Goal: Navigation & Orientation: Find specific page/section

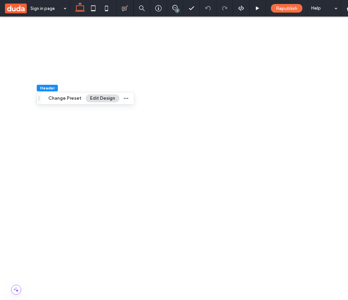
scroll to position [0, 64]
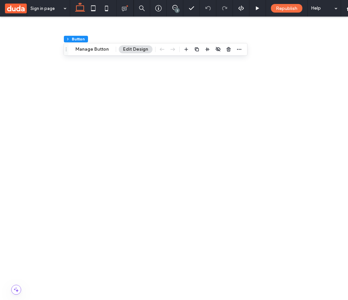
scroll to position [0, 41]
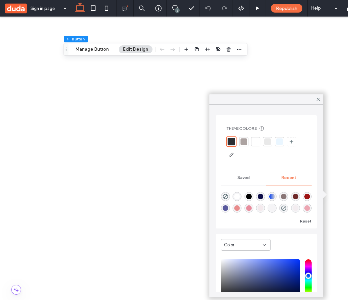
scroll to position [5, 0]
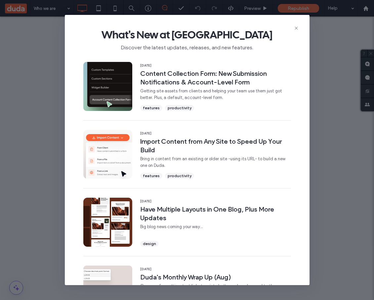
click at [295, 29] on icon at bounding box center [296, 27] width 5 height 5
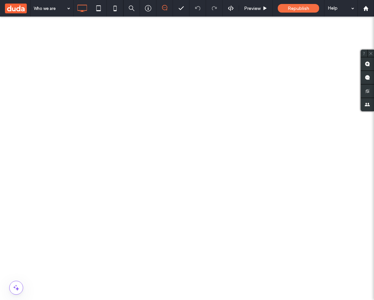
scroll to position [43, 0]
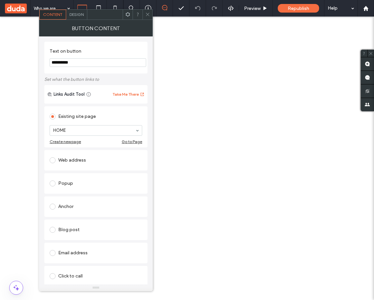
click at [80, 14] on span "Design" at bounding box center [76, 14] width 14 height 5
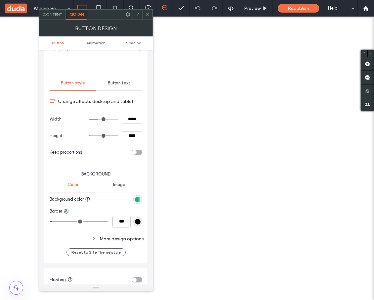
scroll to position [49, 0]
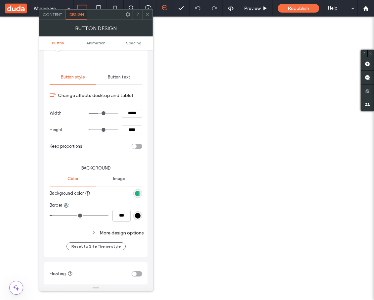
click at [138, 194] on div "linear-gradient(90deg, rgb(24, 179, 133) 59%, rgb(217, 217, 217) 100%)" at bounding box center [138, 193] width 6 height 6
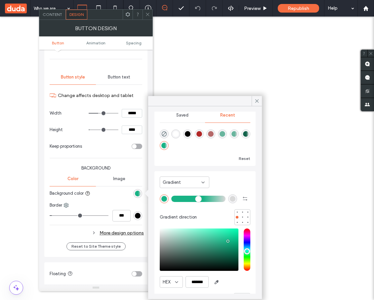
scroll to position [13, 0]
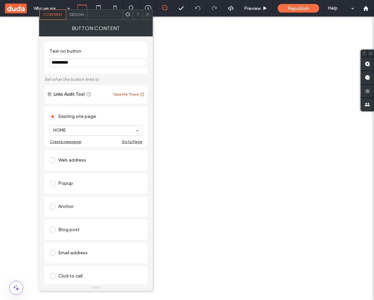
click at [79, 16] on span "Design" at bounding box center [76, 14] width 14 height 5
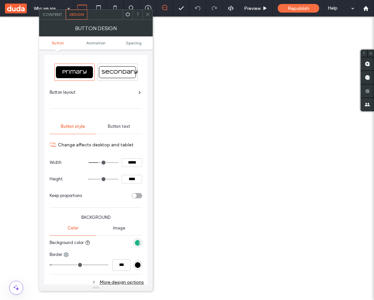
click at [136, 243] on div "linear-gradient(90deg, rgb(24, 179, 133) 59%, rgb(217, 217, 217) 100%)" at bounding box center [138, 243] width 6 height 6
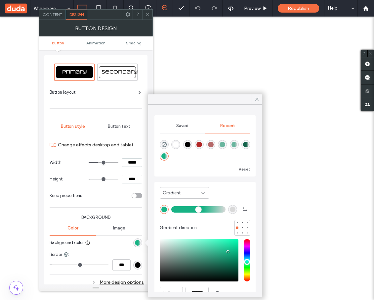
scroll to position [5, 0]
